Goal: Obtain resource: Obtain resource

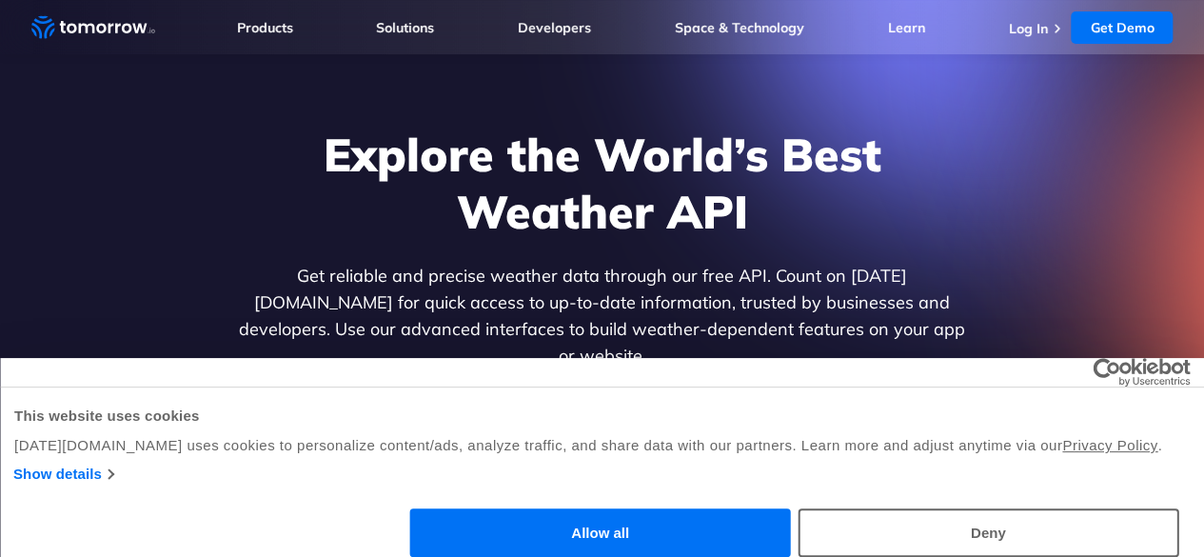
scroll to position [78, 0]
click at [1037, 20] on link "Log In" at bounding box center [1027, 28] width 39 height 17
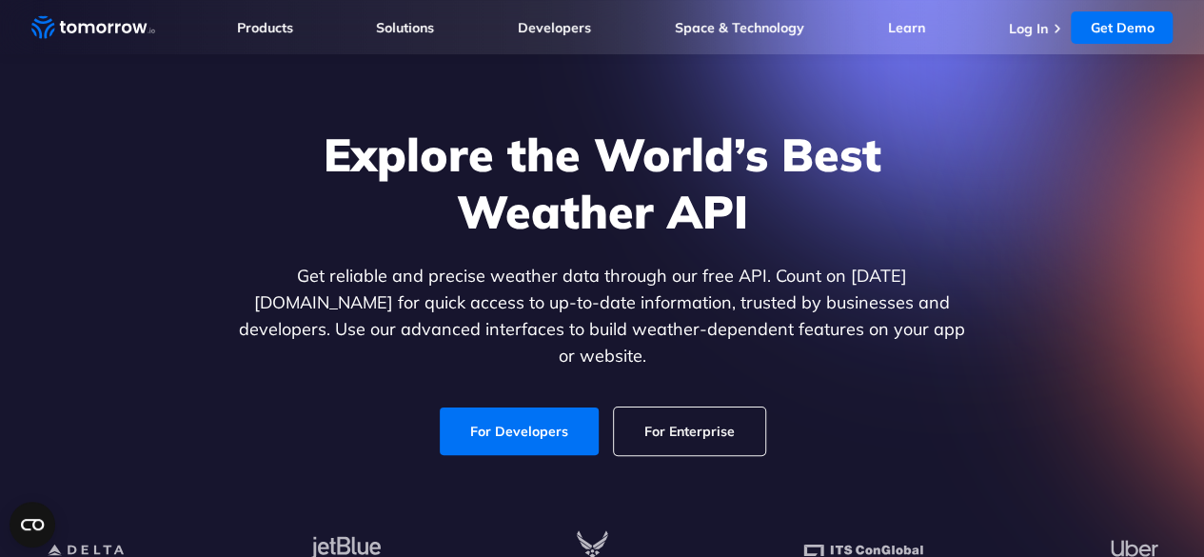
scroll to position [256, 0]
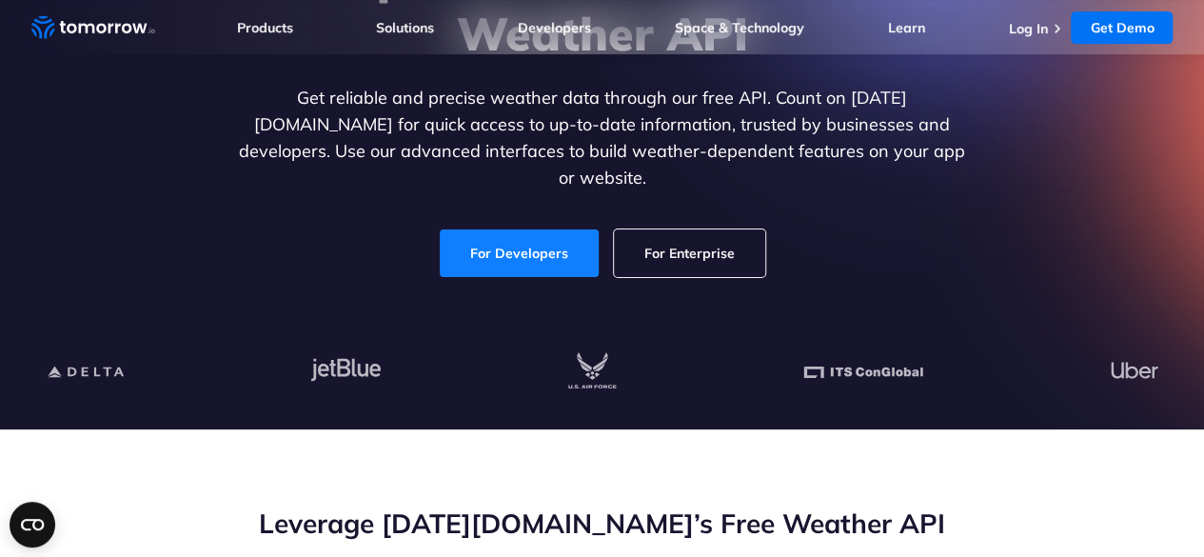
click at [500, 231] on link "For Developers" at bounding box center [519, 253] width 159 height 48
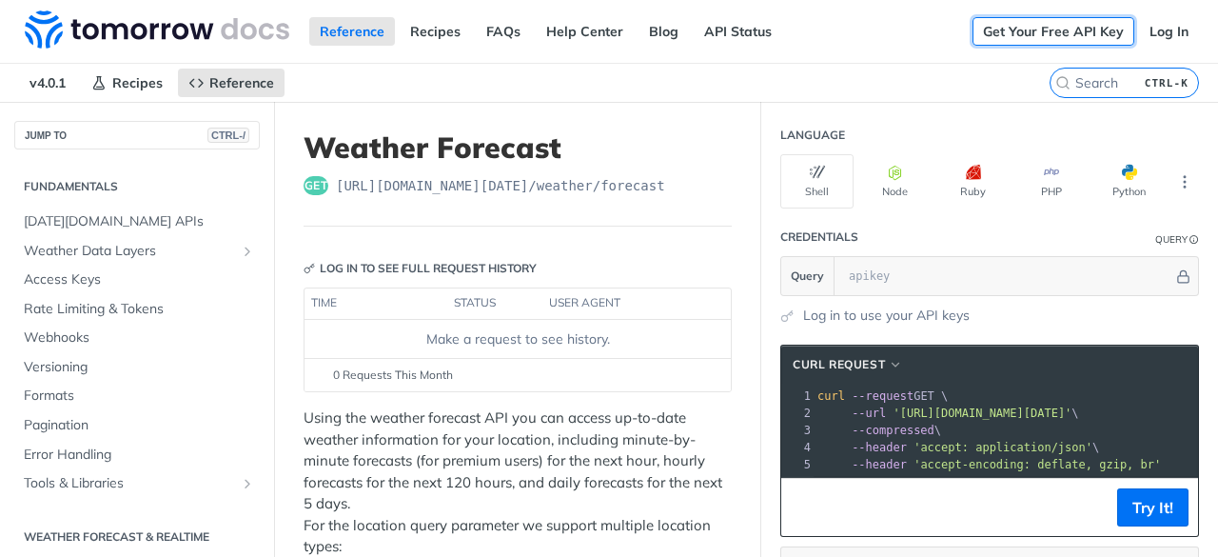
click at [1074, 37] on link "Get Your Free API Key" at bounding box center [1054, 31] width 162 height 29
click at [1162, 31] on link "Log In" at bounding box center [1169, 31] width 60 height 29
